Goal: Task Accomplishment & Management: Manage account settings

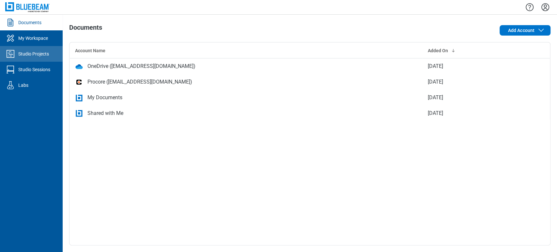
click at [55, 49] on link "Studio Projects" at bounding box center [31, 54] width 63 height 16
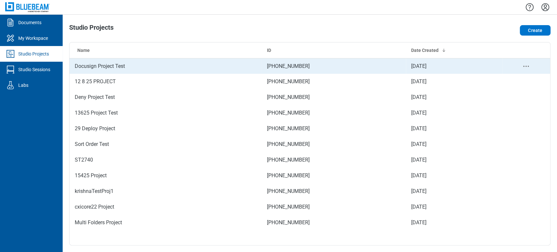
click at [462, 66] on td "[DATE]" at bounding box center [454, 66] width 96 height 16
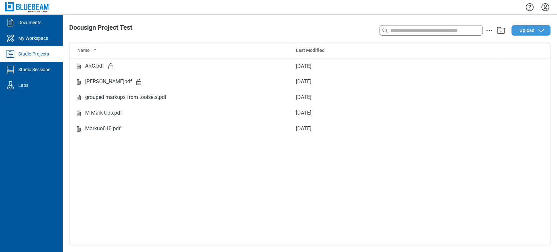
click at [537, 29] on icon "button" at bounding box center [541, 30] width 8 height 8
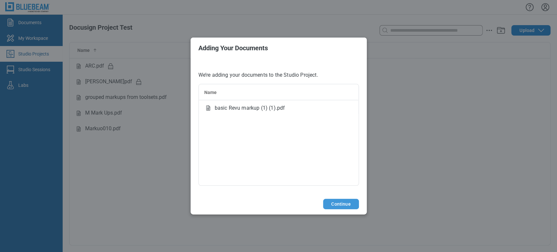
click at [346, 203] on button "Continue" at bounding box center [341, 204] width 36 height 10
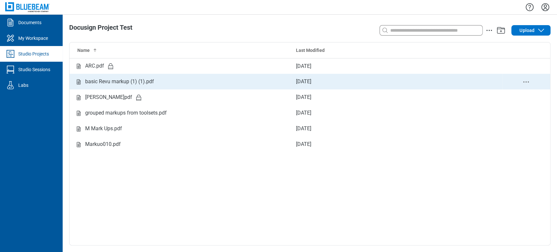
click at [135, 78] on div "basic Revu markup (1) (1).pdf" at bounding box center [119, 82] width 69 height 8
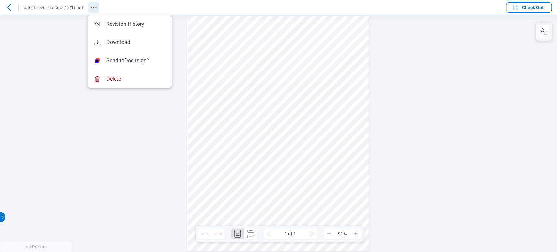
click at [94, 5] on icon "Revision History" at bounding box center [94, 8] width 8 height 8
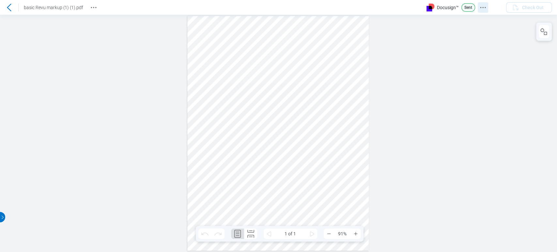
click at [483, 7] on circle "Docusign Menu" at bounding box center [482, 7] width 1 height 1
click at [488, 131] on div at bounding box center [278, 133] width 557 height 237
click at [93, 8] on icon "Revision History" at bounding box center [94, 8] width 8 height 8
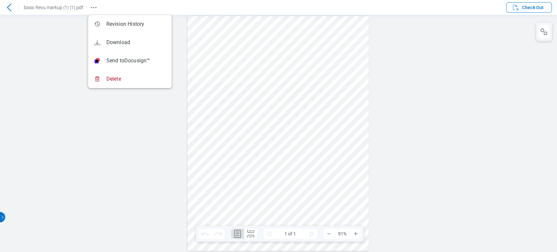
drag, startPoint x: 125, startPoint y: 134, endPoint x: 186, endPoint y: 131, distance: 61.4
click at [125, 138] on div at bounding box center [278, 133] width 557 height 237
click at [10, 8] on icon at bounding box center [9, 8] width 8 height 8
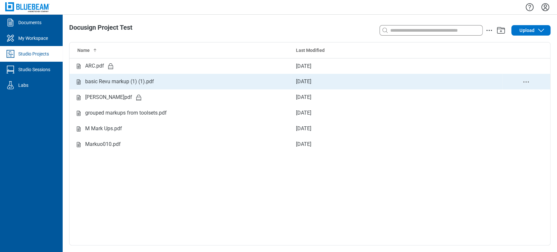
click at [160, 77] on td "basic Revu markup (1) (1).pdf" at bounding box center [180, 82] width 221 height 16
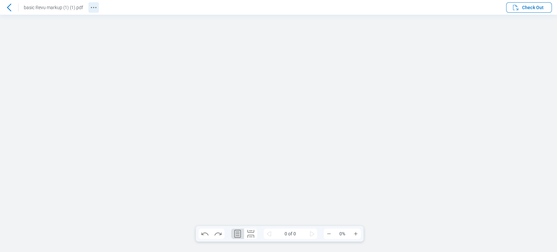
click at [92, 8] on icon "Revision History" at bounding box center [94, 8] width 8 height 8
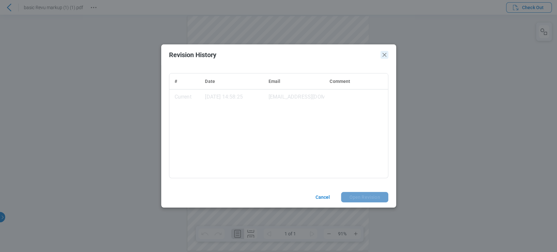
click at [382, 53] on icon "Close" at bounding box center [385, 55] width 8 height 8
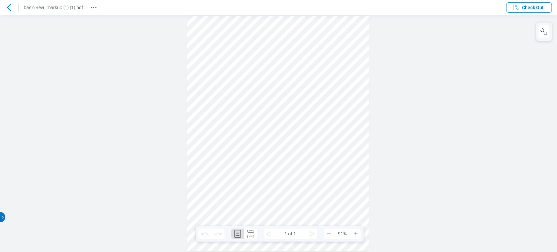
click at [12, 6] on icon at bounding box center [9, 8] width 8 height 8
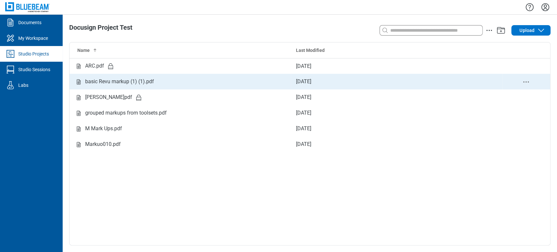
click at [300, 80] on td "Sep 10, 2025" at bounding box center [396, 82] width 211 height 16
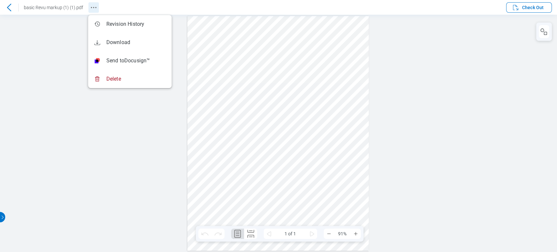
click at [91, 9] on icon "Revision History" at bounding box center [94, 8] width 8 height 8
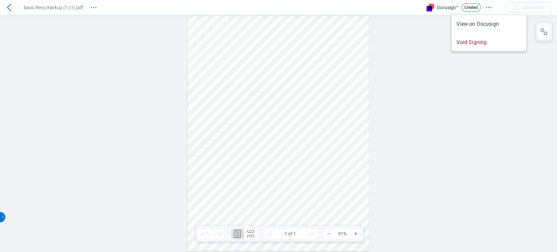
click at [491, 8] on icon "Docusign Menu" at bounding box center [489, 8] width 8 height 8
click at [486, 5] on icon "Docusign Menu" at bounding box center [483, 8] width 8 height 8
click at [470, 131] on div at bounding box center [278, 133] width 557 height 237
click at [484, 11] on icon "Docusign Menu" at bounding box center [483, 8] width 8 height 8
click at [11, 8] on icon at bounding box center [9, 8] width 8 height 8
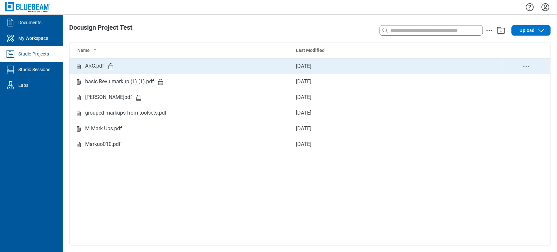
click at [128, 66] on div "ARC.pdf" at bounding box center [180, 66] width 211 height 8
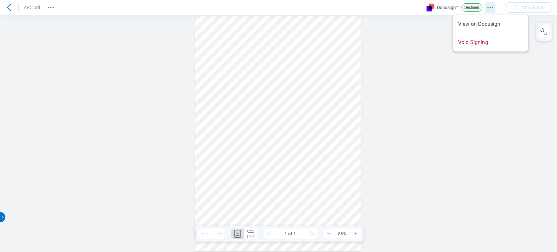
click at [494, 9] on icon "Docusign Menu" at bounding box center [490, 8] width 8 height 8
click at [6, 4] on icon at bounding box center [9, 8] width 8 height 8
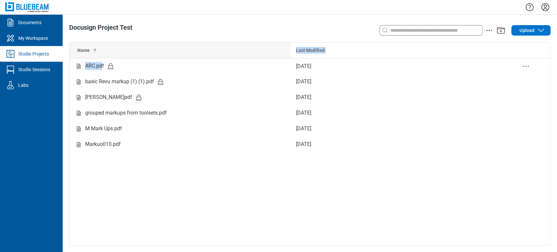
drag, startPoint x: 102, startPoint y: 65, endPoint x: 119, endPoint y: 43, distance: 27.2
click at [119, 43] on table "Name Last Modified ARC.pdf [DATE] basic Revu markup (1) (1).pdf [DATE] [PERSON_…" at bounding box center [310, 97] width 481 height 110
click at [34, 53] on div "Studio Projects" at bounding box center [33, 54] width 31 height 7
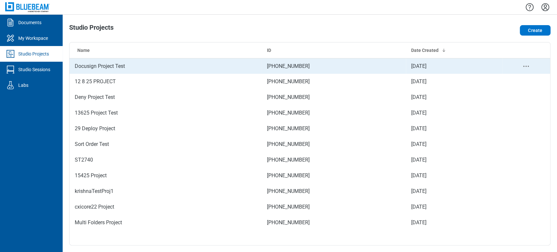
click at [531, 66] on div "Studio projects table" at bounding box center [526, 66] width 38 height 8
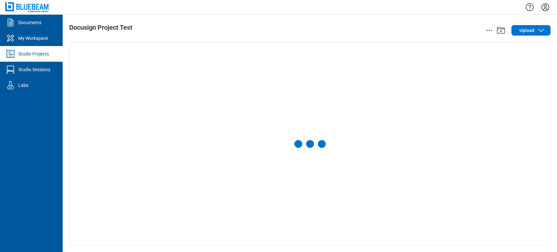
click at [39, 57] on link "Studio Projects" at bounding box center [31, 54] width 63 height 16
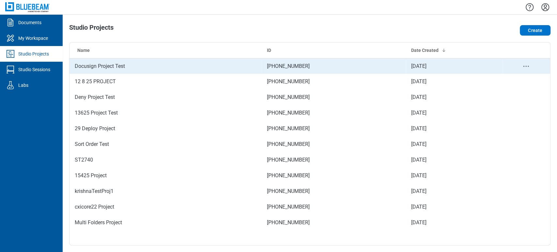
click at [524, 65] on icon "project-actions-menu" at bounding box center [526, 66] width 8 height 8
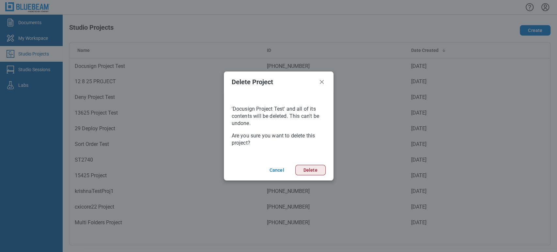
click at [317, 169] on button "Delete" at bounding box center [310, 170] width 30 height 10
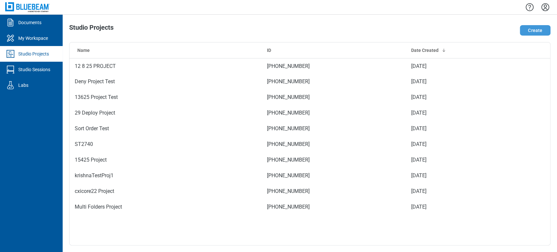
click at [534, 32] on button "Create" at bounding box center [535, 30] width 31 height 10
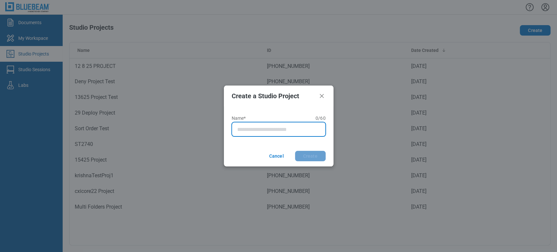
click at [291, 129] on input "Name* 0 of 60 characters 0 / 60" at bounding box center [280, 129] width 86 height 8
type input "*"
type input "**********"
click at [295, 151] on button "Create" at bounding box center [310, 156] width 31 height 10
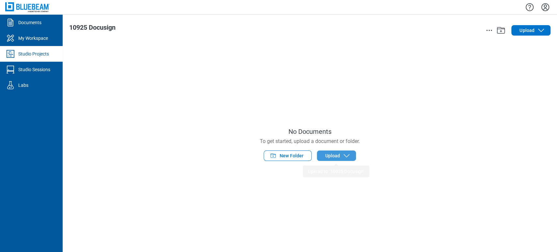
click at [350, 151] on button "Upload" at bounding box center [336, 155] width 39 height 10
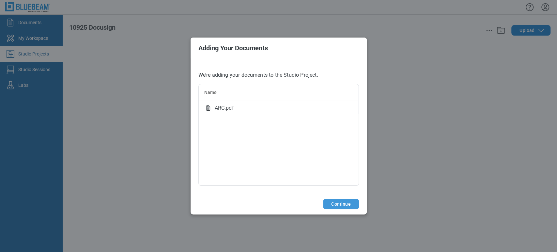
click at [340, 205] on button "Continue" at bounding box center [341, 204] width 36 height 10
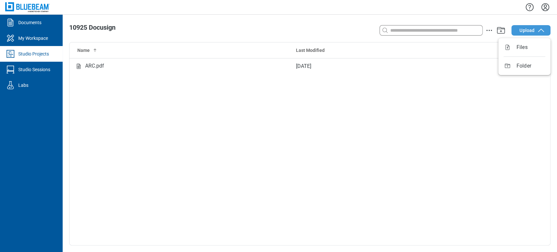
click at [521, 30] on span "Upload" at bounding box center [527, 30] width 15 height 7
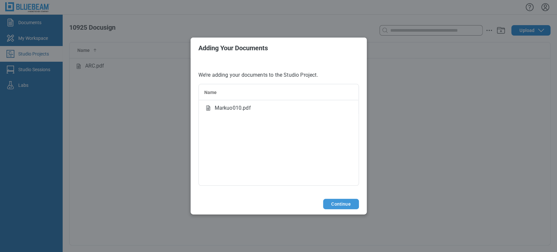
click at [340, 204] on button "Continue" at bounding box center [341, 204] width 36 height 10
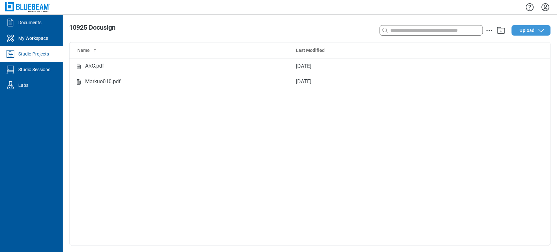
click at [535, 32] on button "Upload" at bounding box center [530, 30] width 39 height 10
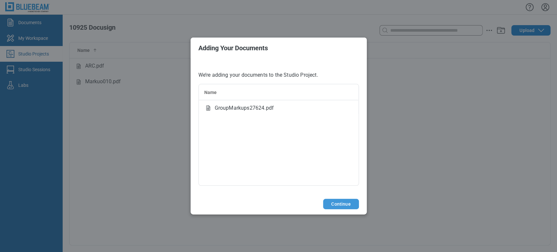
click at [338, 204] on button "Continue" at bounding box center [341, 204] width 36 height 10
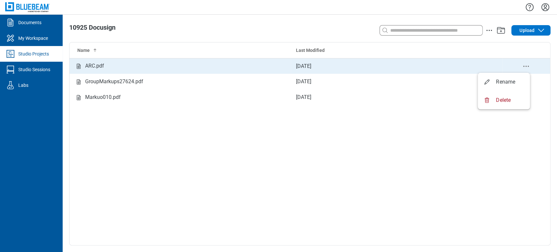
click at [526, 67] on icon "delete-context-menu" at bounding box center [526, 66] width 8 height 8
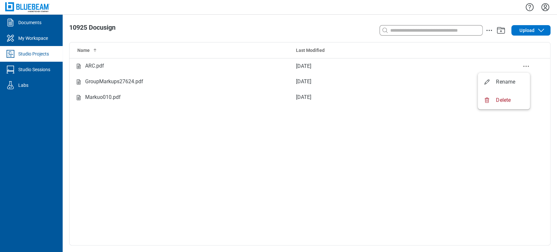
click at [235, 16] on div "10925 Docusign Search with a keyword or natural language Upload Name Last Modif…" at bounding box center [310, 133] width 494 height 237
click at [35, 37] on div "My Workspace" at bounding box center [33, 38] width 30 height 7
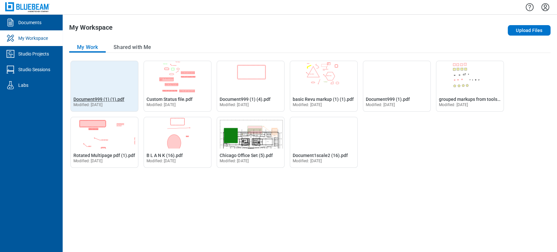
click at [116, 101] on span "Document999 (1) (1).pdf" at bounding box center [98, 99] width 51 height 5
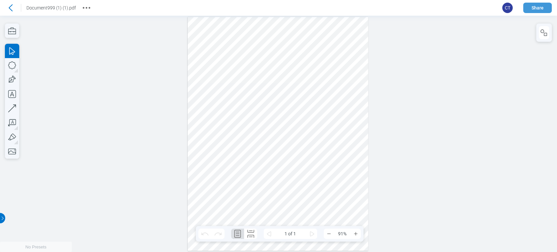
click at [540, 12] on button "Share" at bounding box center [537, 8] width 29 height 10
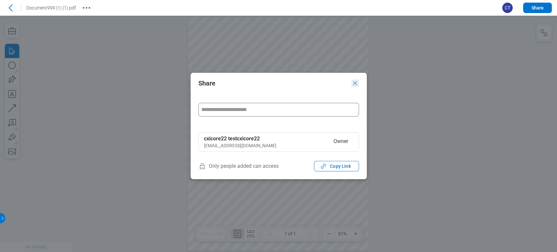
click at [355, 84] on icon "Close" at bounding box center [355, 83] width 8 height 8
